Goal: Information Seeking & Learning: Learn about a topic

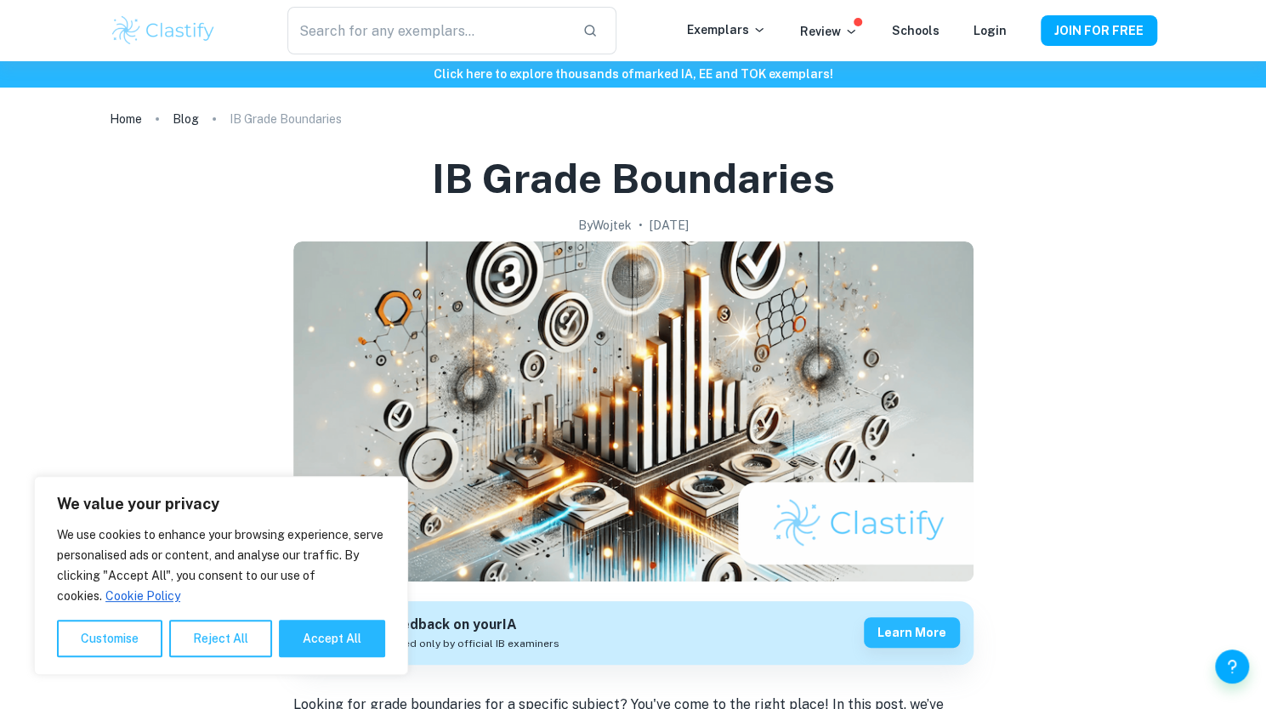
click at [226, 637] on button "Reject All" at bounding box center [220, 638] width 103 height 37
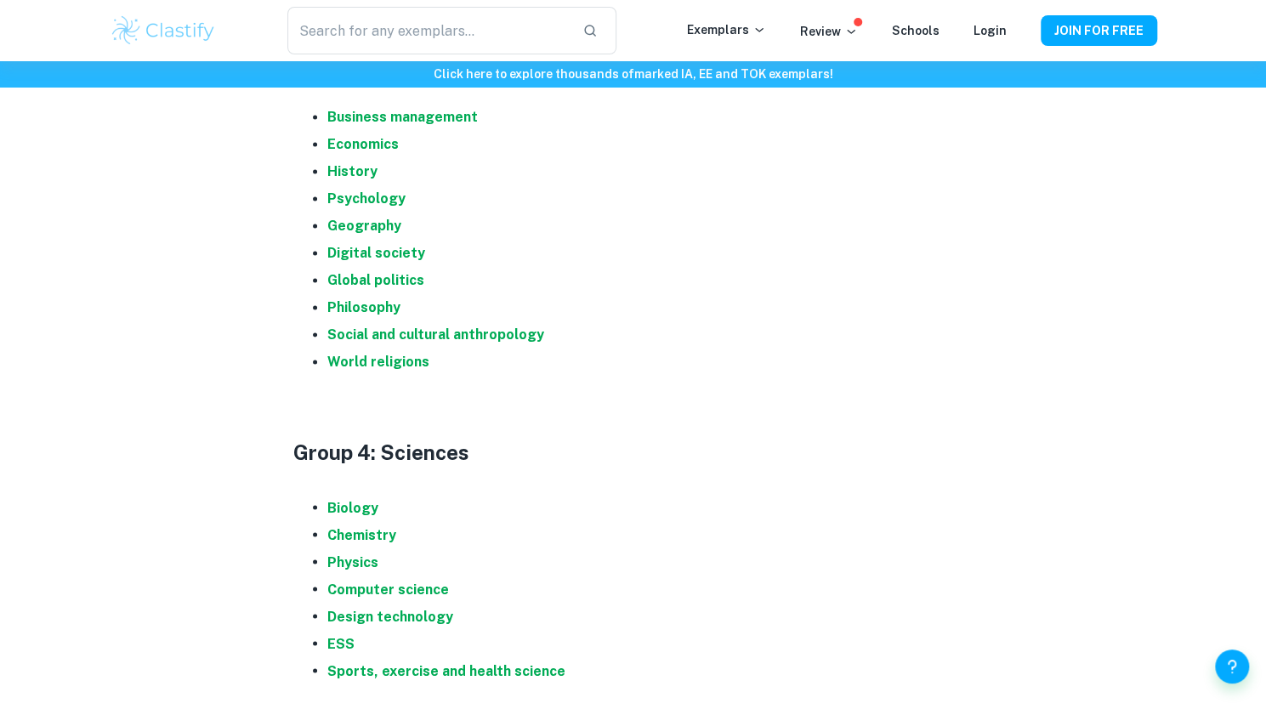
scroll to position [1388, 0]
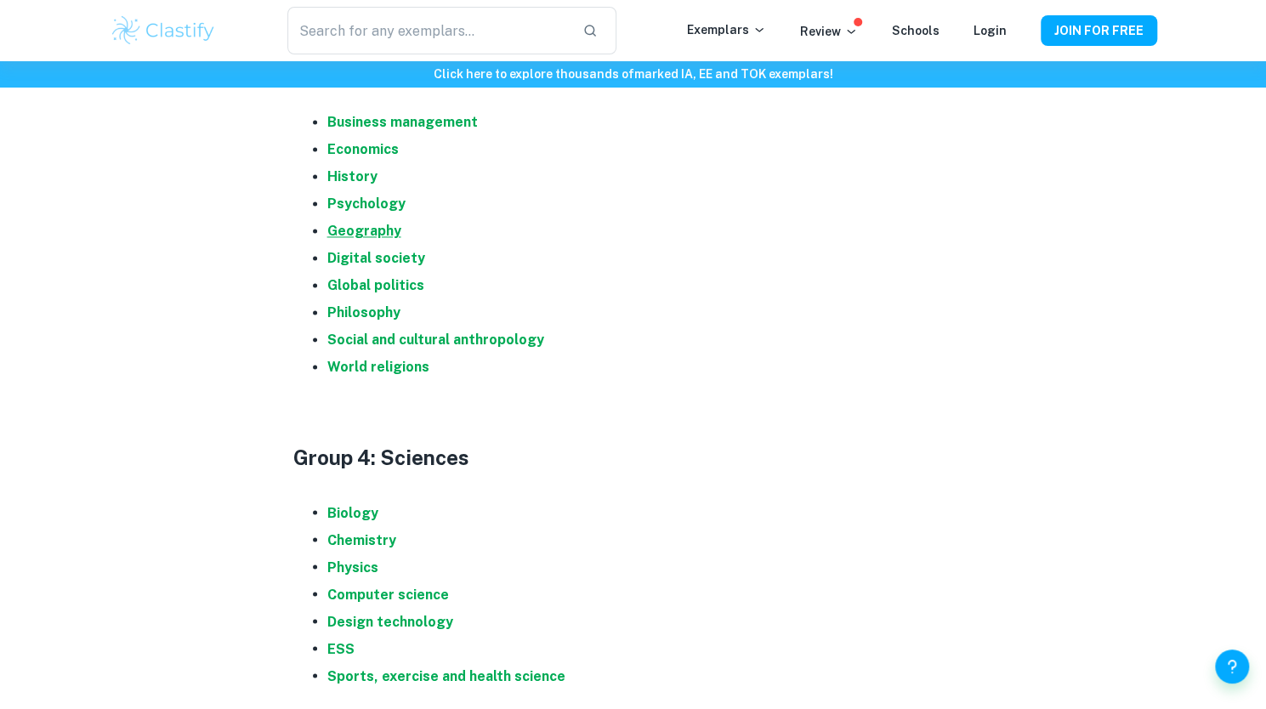
click at [357, 230] on strong "Geography" at bounding box center [364, 231] width 74 height 16
click at [354, 176] on strong "History" at bounding box center [352, 176] width 50 height 16
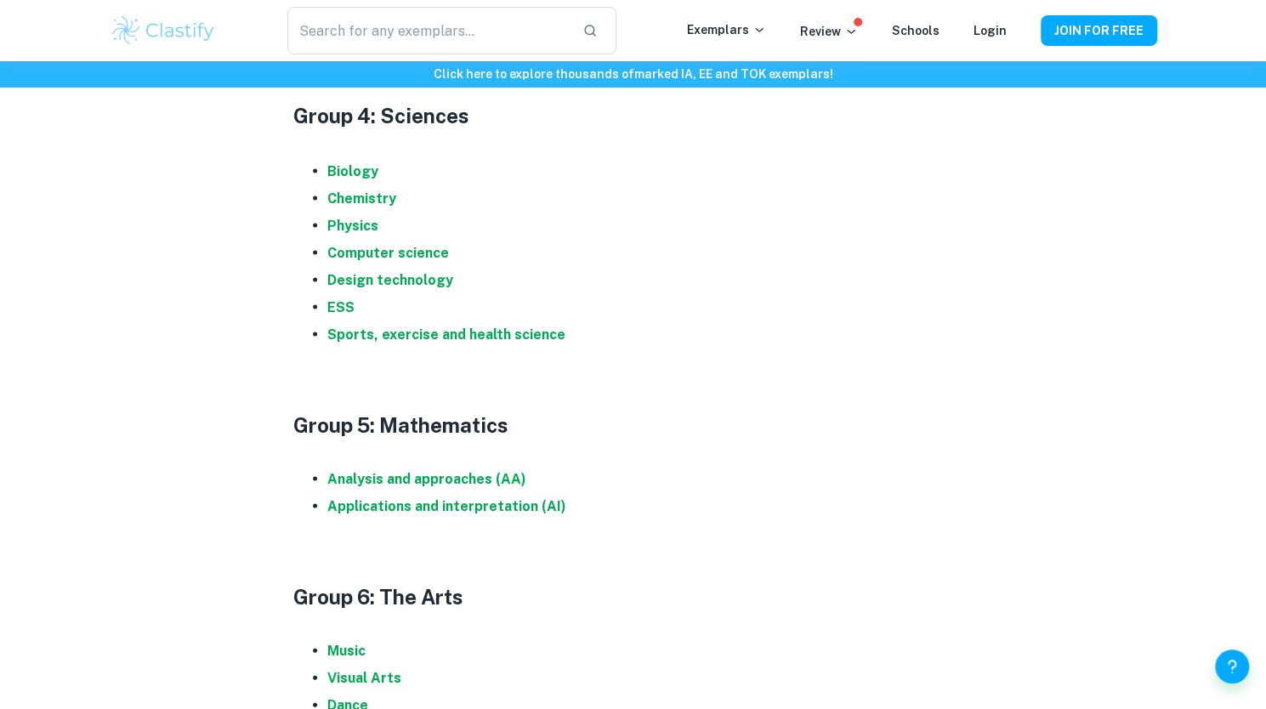
scroll to position [1761, 0]
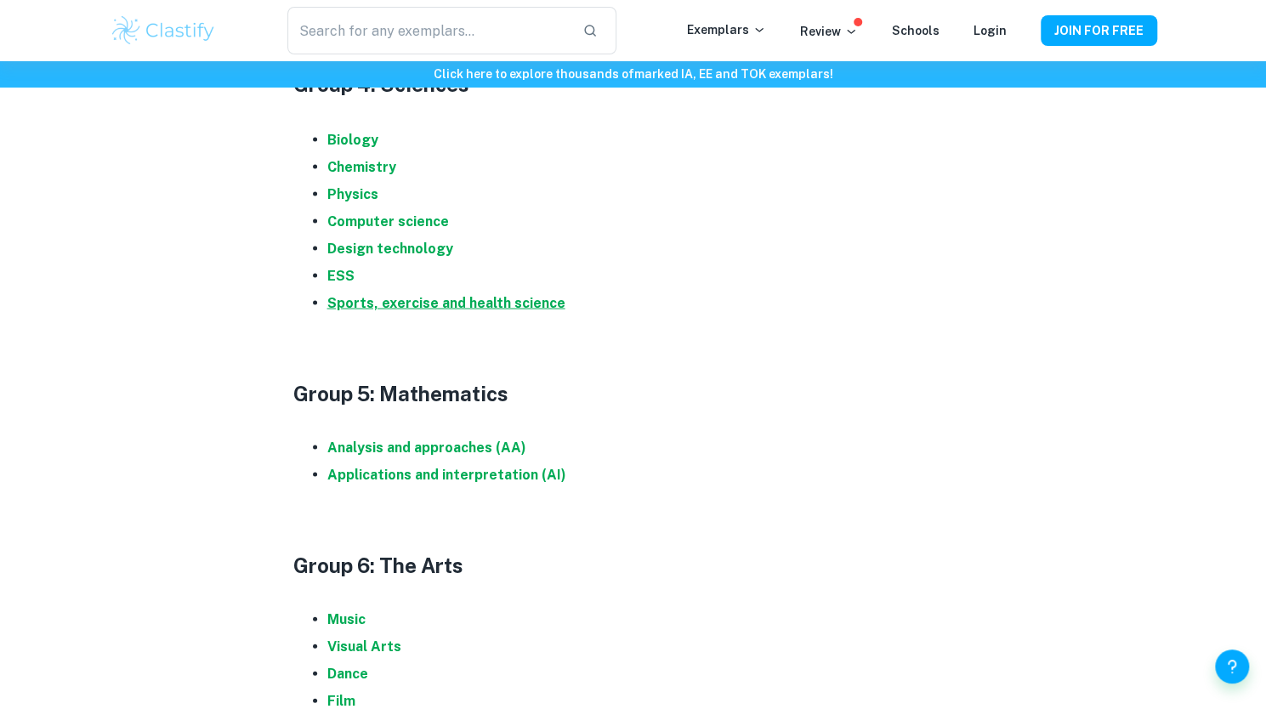
click at [406, 306] on strong "Sports, exercise and health science" at bounding box center [446, 302] width 238 height 16
click at [359, 139] on strong "Biology" at bounding box center [352, 139] width 51 height 16
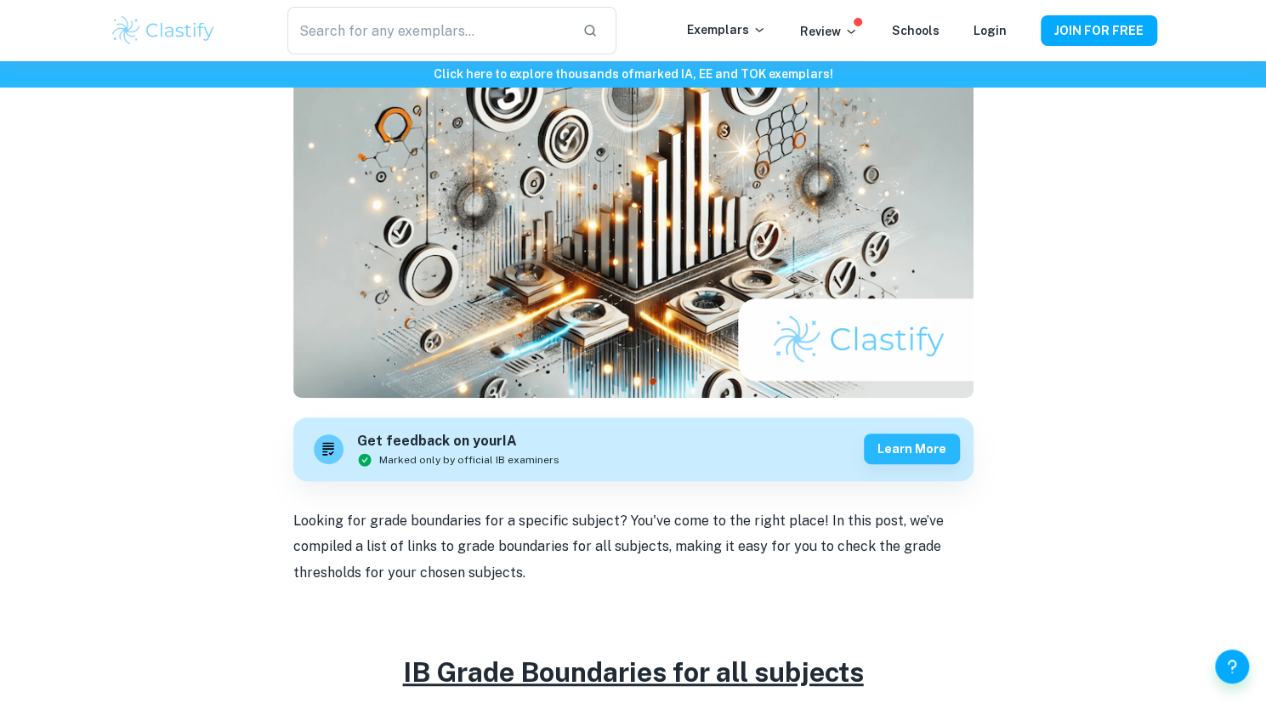
scroll to position [0, 0]
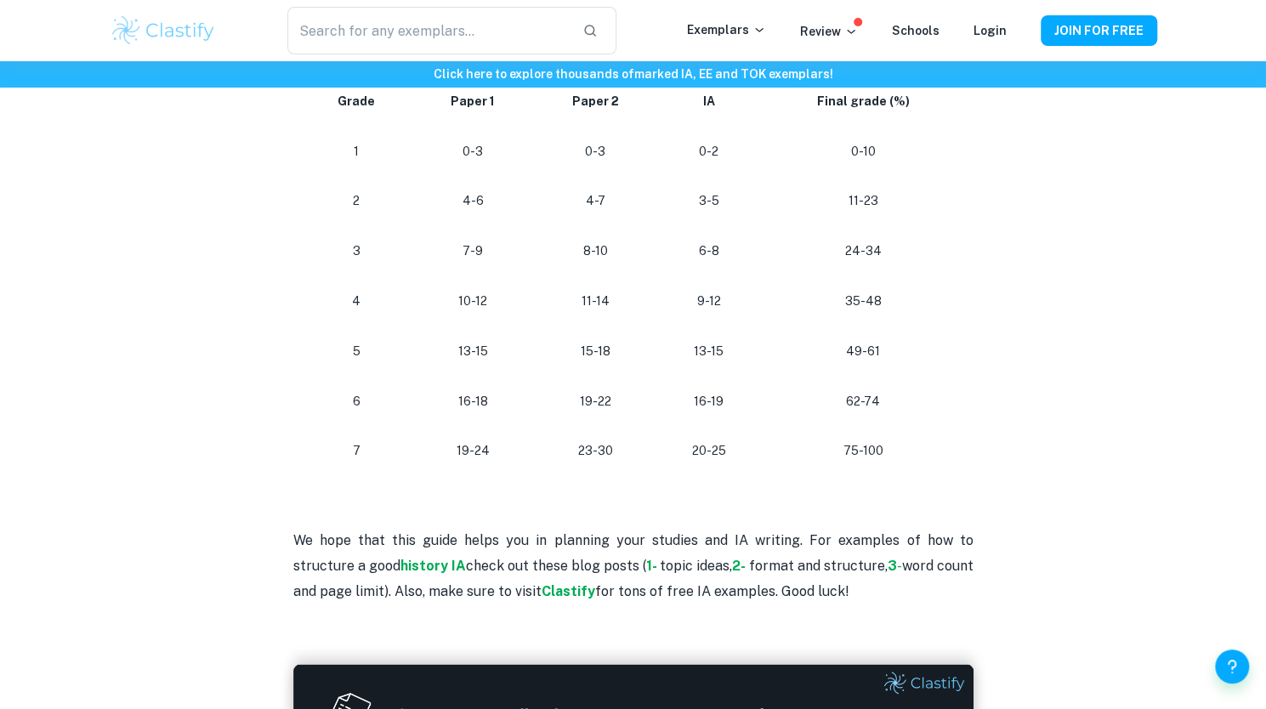
scroll to position [1632, 0]
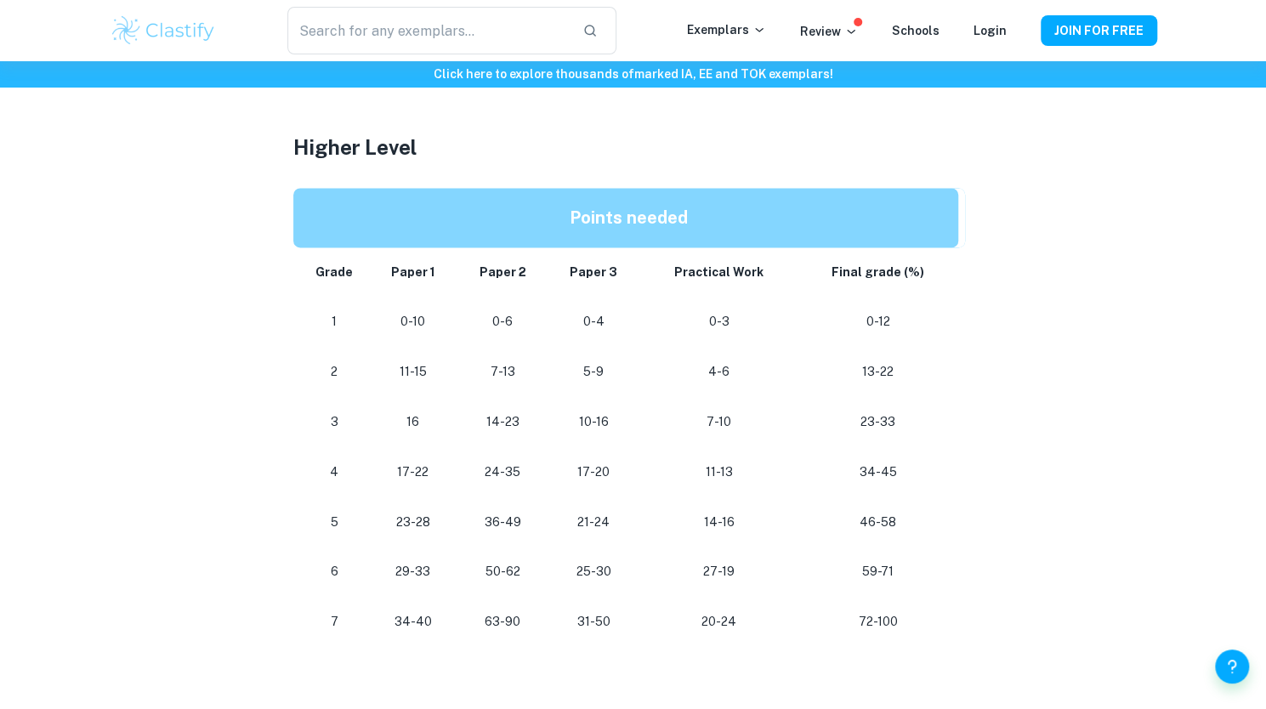
scroll to position [1443, 0]
drag, startPoint x: 859, startPoint y: 622, endPoint x: 920, endPoint y: 627, distance: 61.5
click at [920, 627] on p "72-100" at bounding box center [877, 621] width 133 height 23
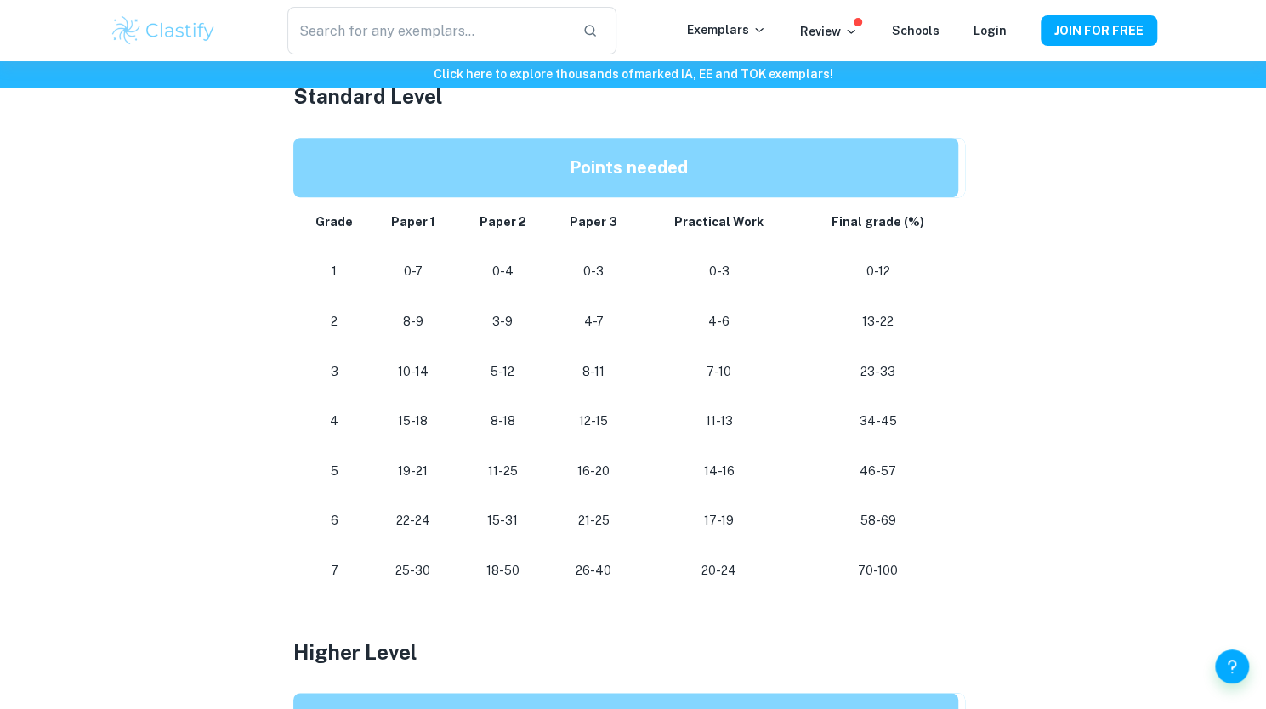
scroll to position [785, 0]
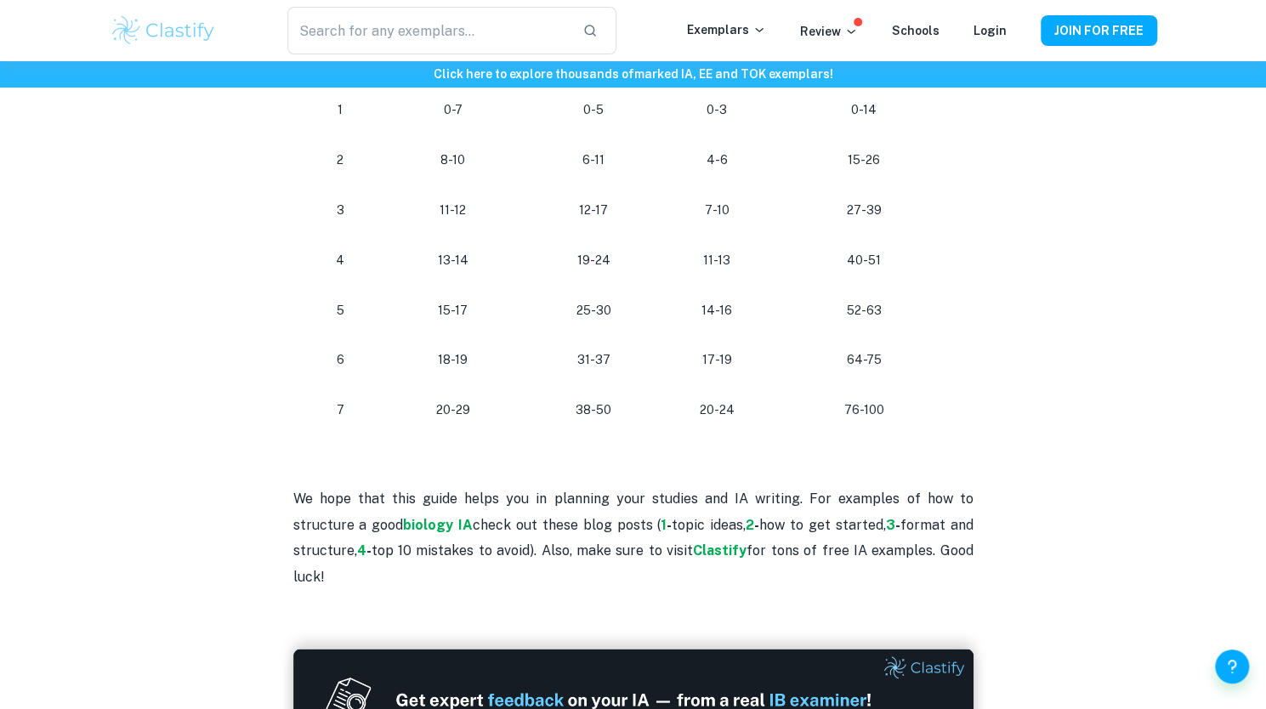
scroll to position [1680, 0]
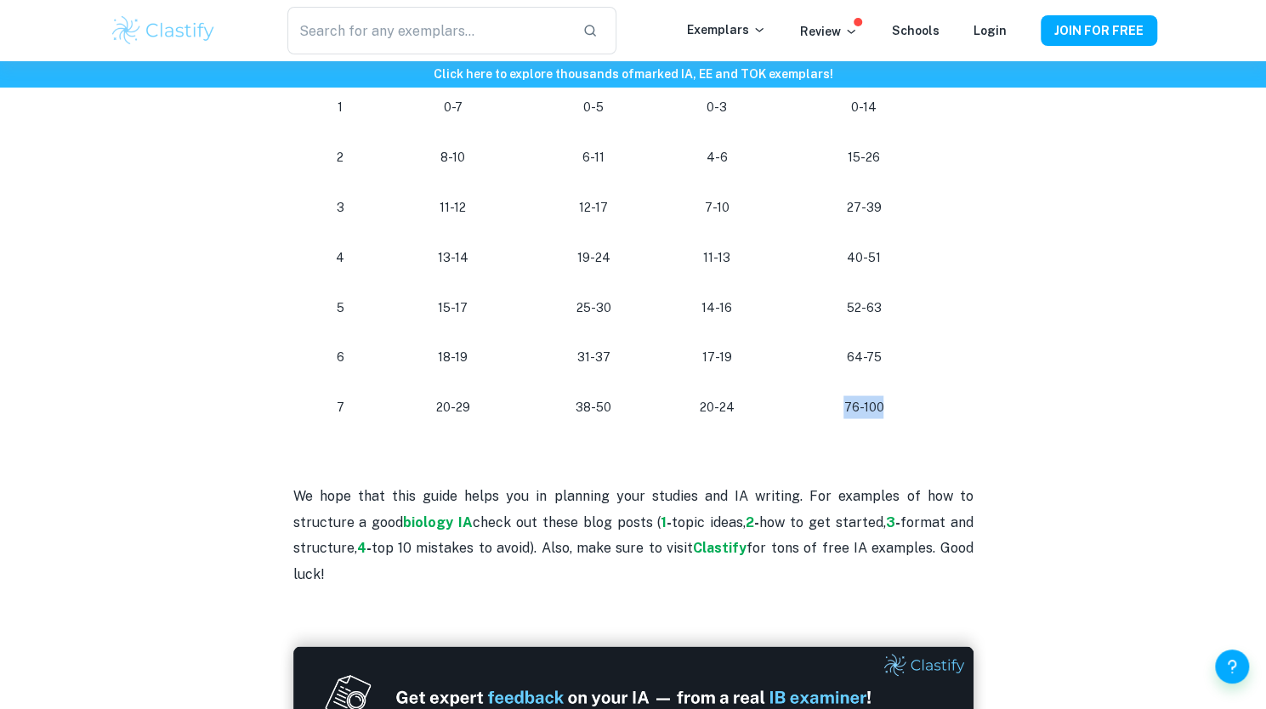
drag, startPoint x: 844, startPoint y: 385, endPoint x: 929, endPoint y: 390, distance: 85.2
click at [929, 395] on p "76-100" at bounding box center [863, 406] width 157 height 23
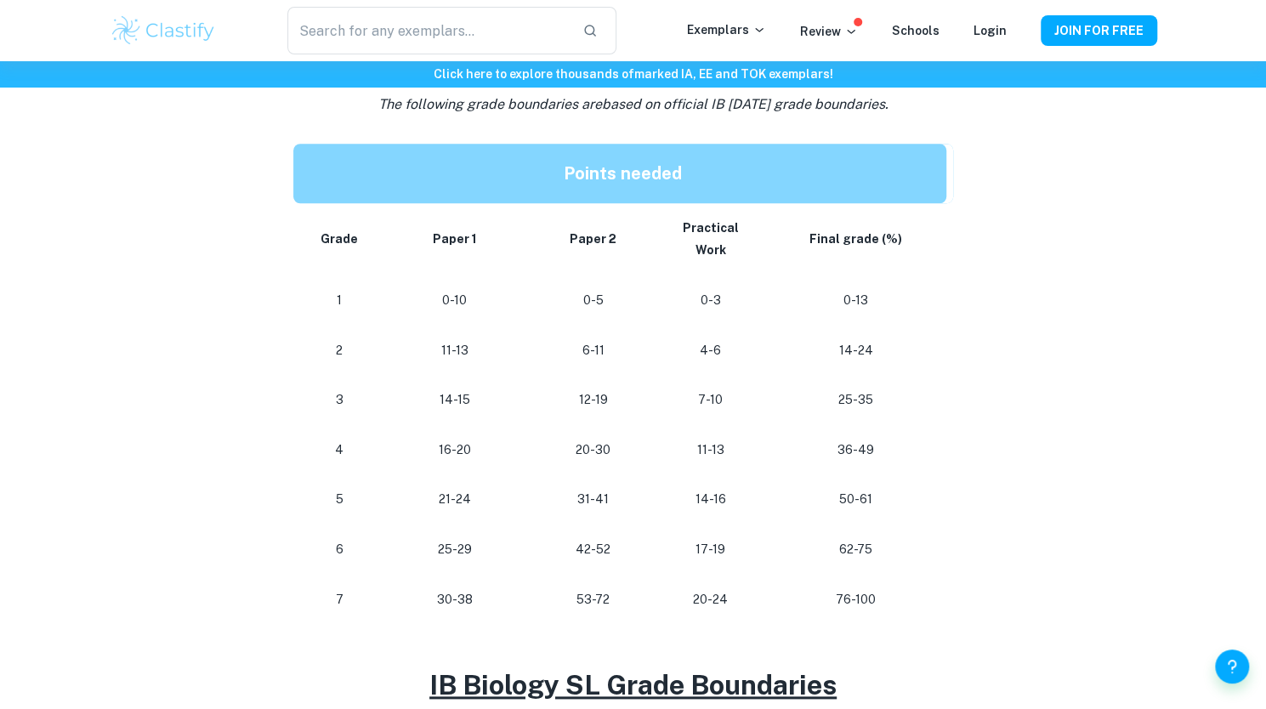
scroll to position [849, 0]
